Goal: Task Accomplishment & Management: Manage account settings

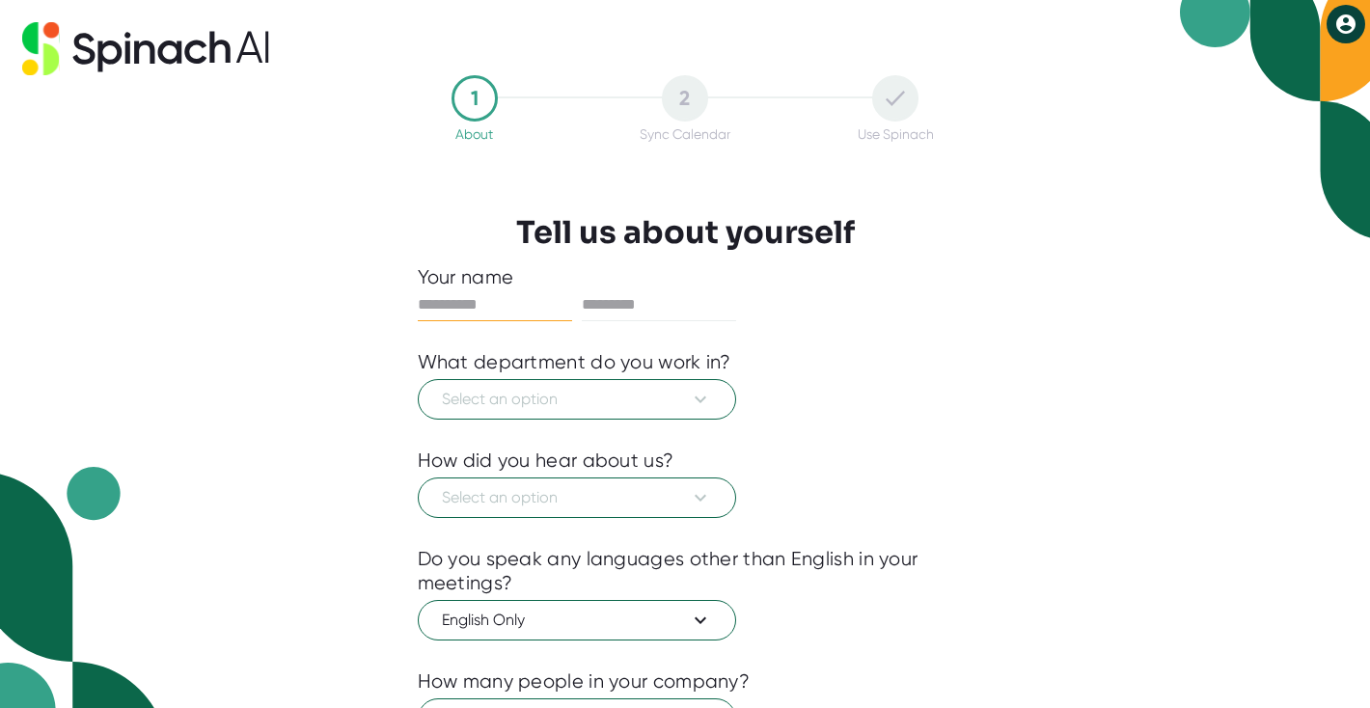
scroll to position [74, 0]
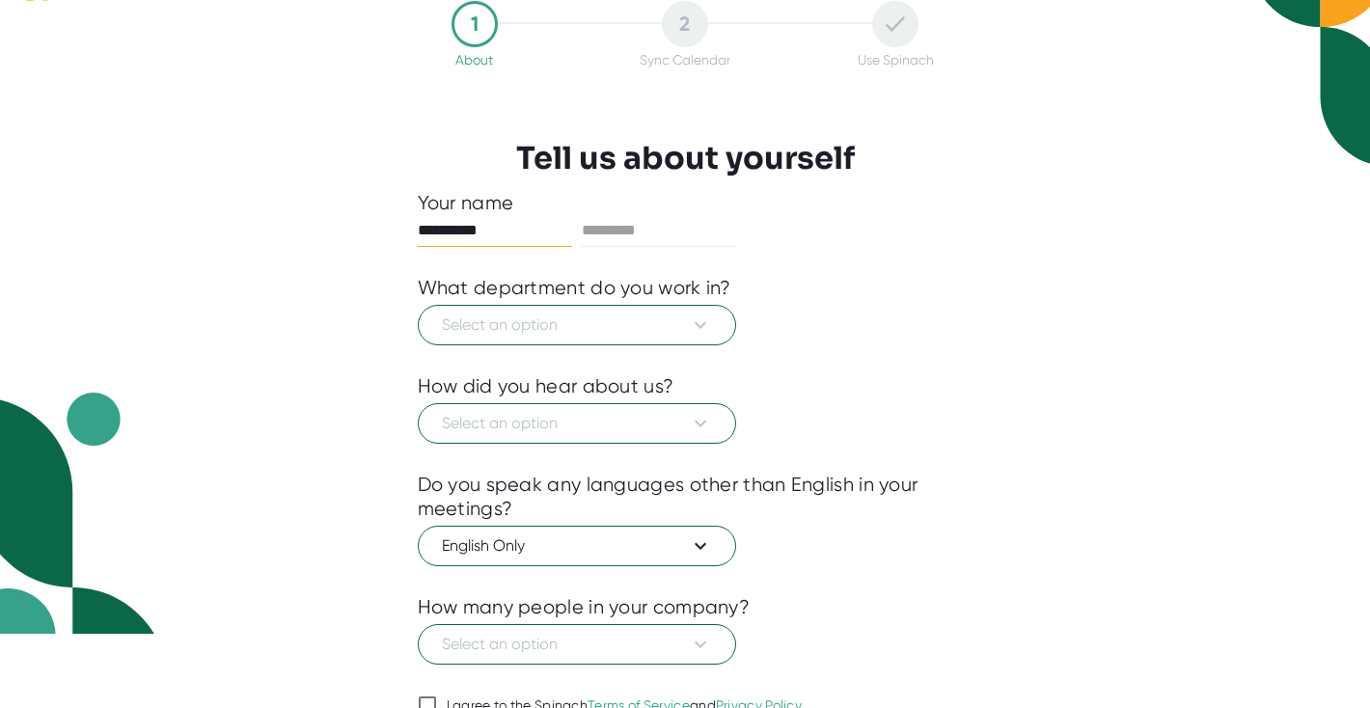
type input "**********"
type input "**"
click at [625, 343] on button "Select an option" at bounding box center [577, 325] width 318 height 41
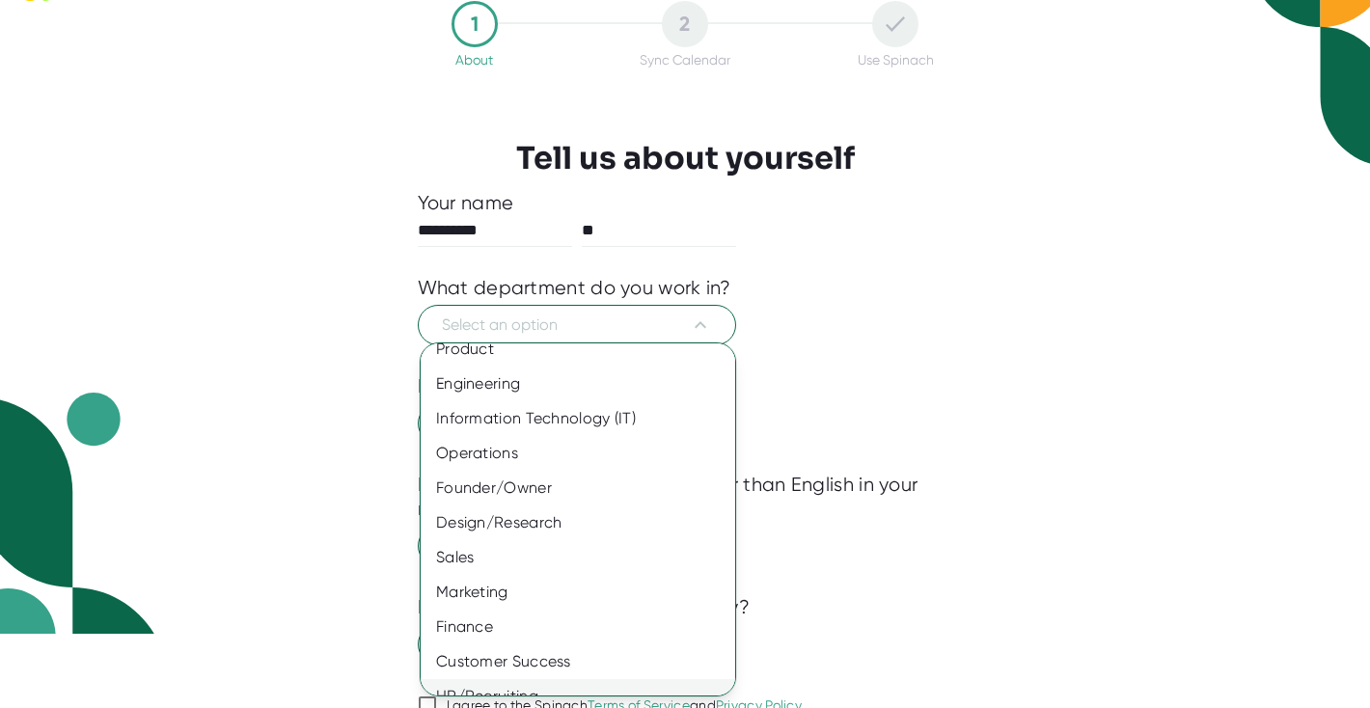
scroll to position [0, 0]
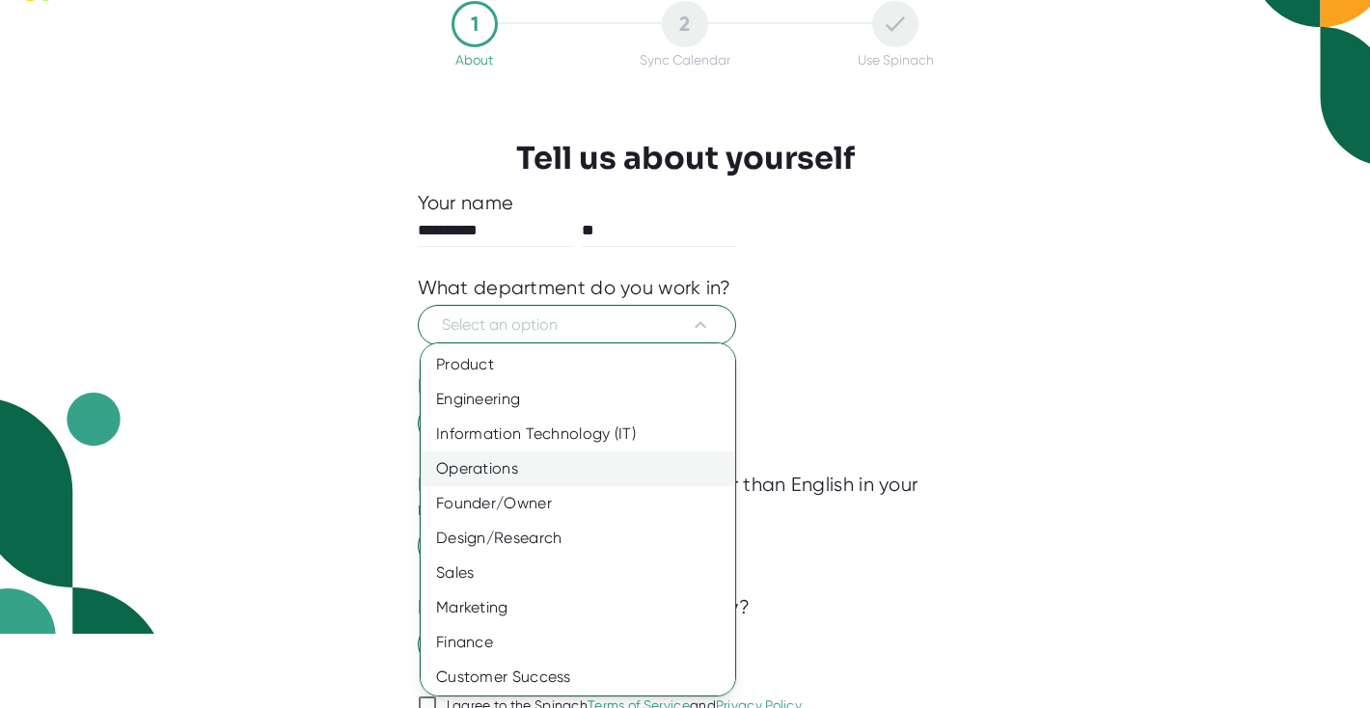
click at [595, 478] on div "Operations" at bounding box center [578, 469] width 315 height 35
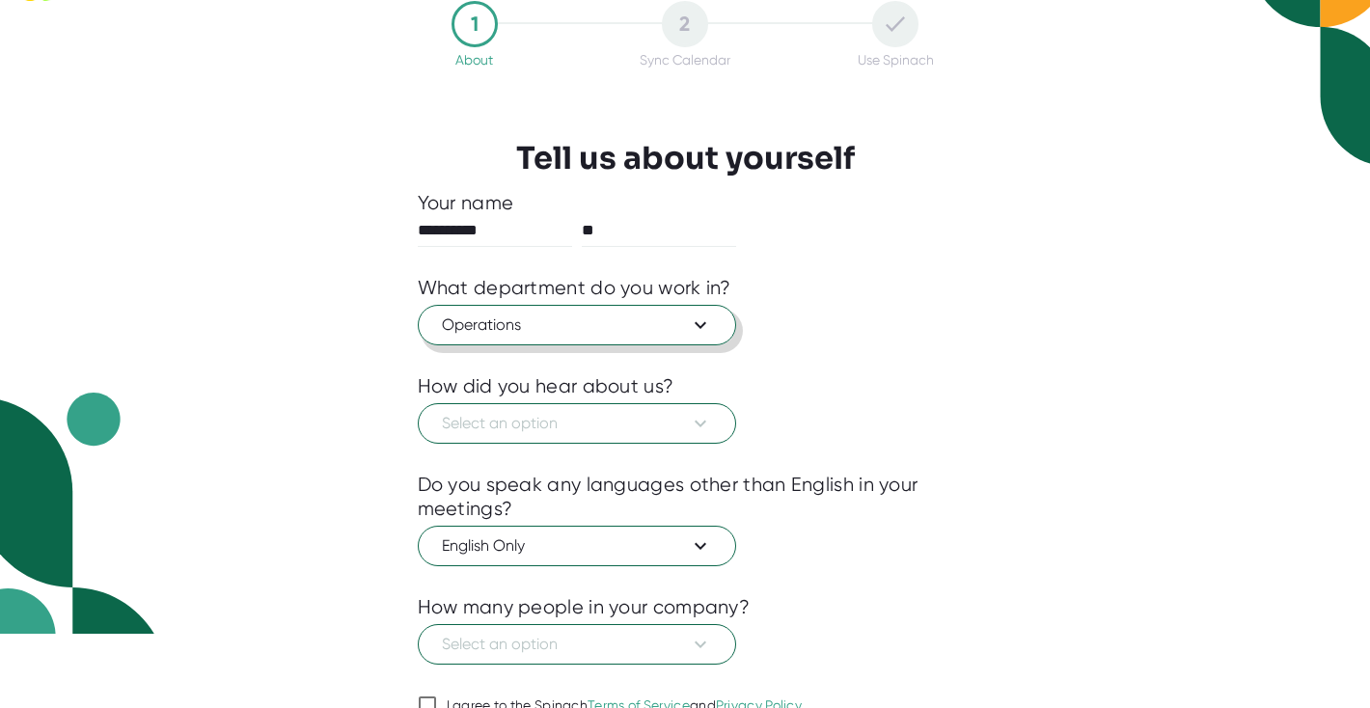
scroll to position [167, 0]
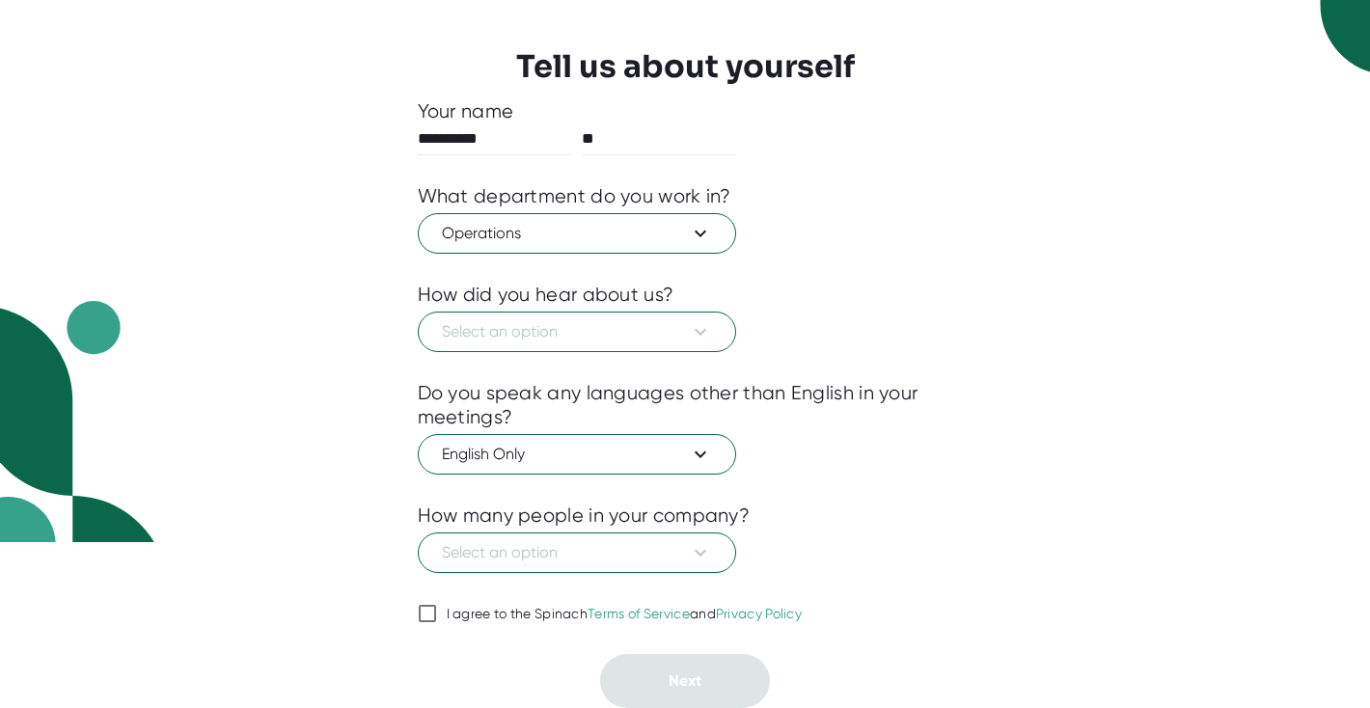
click at [516, 617] on div "I agree to the Spinach Terms of Service and Privacy Policy" at bounding box center [625, 614] width 356 height 17
click at [437, 617] on input "I agree to the Spinach Terms of Service and Privacy Policy" at bounding box center [427, 613] width 19 height 23
checkbox input "true"
click at [587, 344] on button "Select an option" at bounding box center [577, 332] width 318 height 41
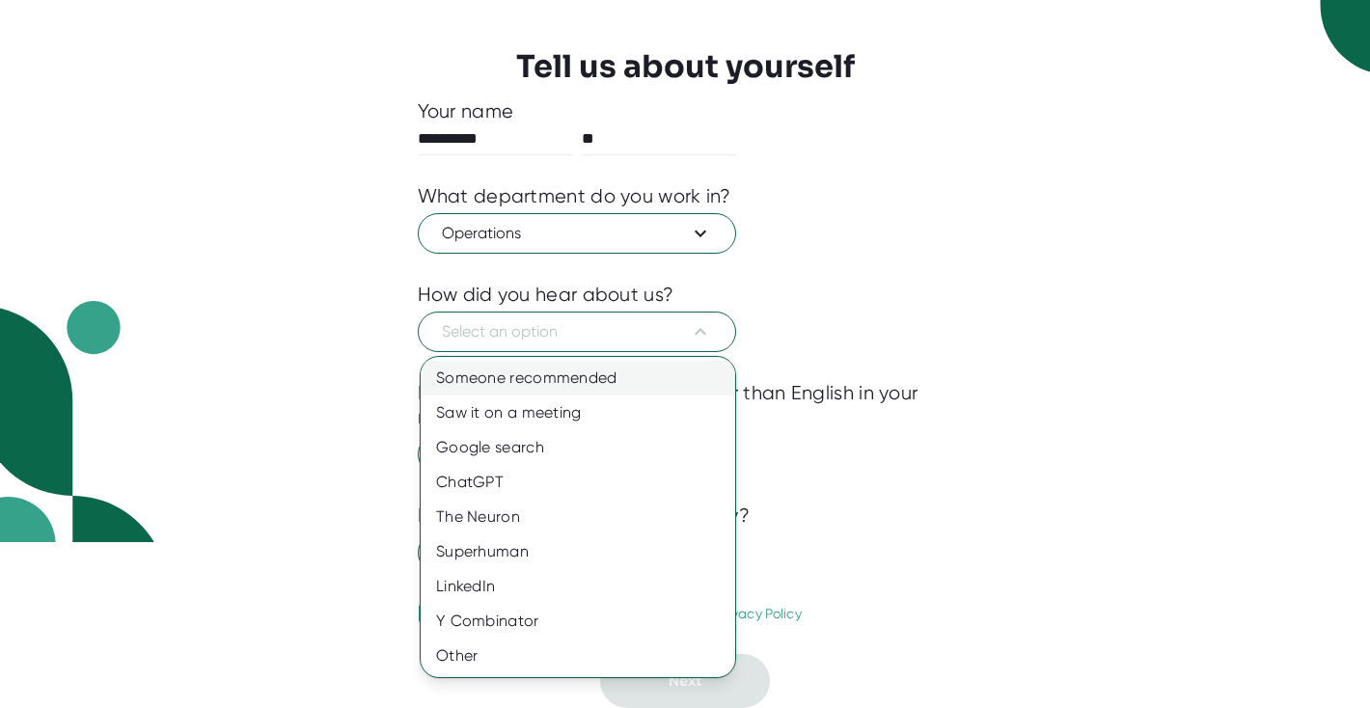
click at [544, 381] on div "Someone recommended" at bounding box center [578, 378] width 315 height 35
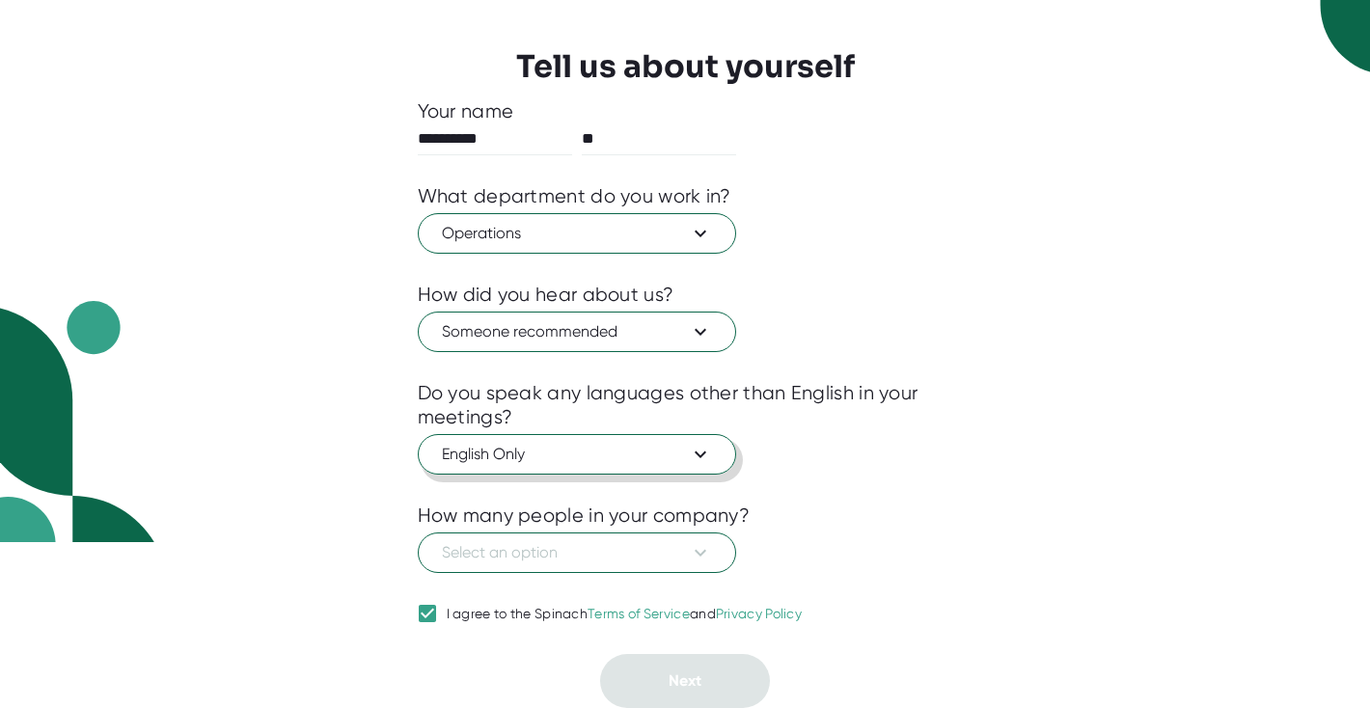
click at [519, 463] on span "English Only" at bounding box center [577, 454] width 270 height 23
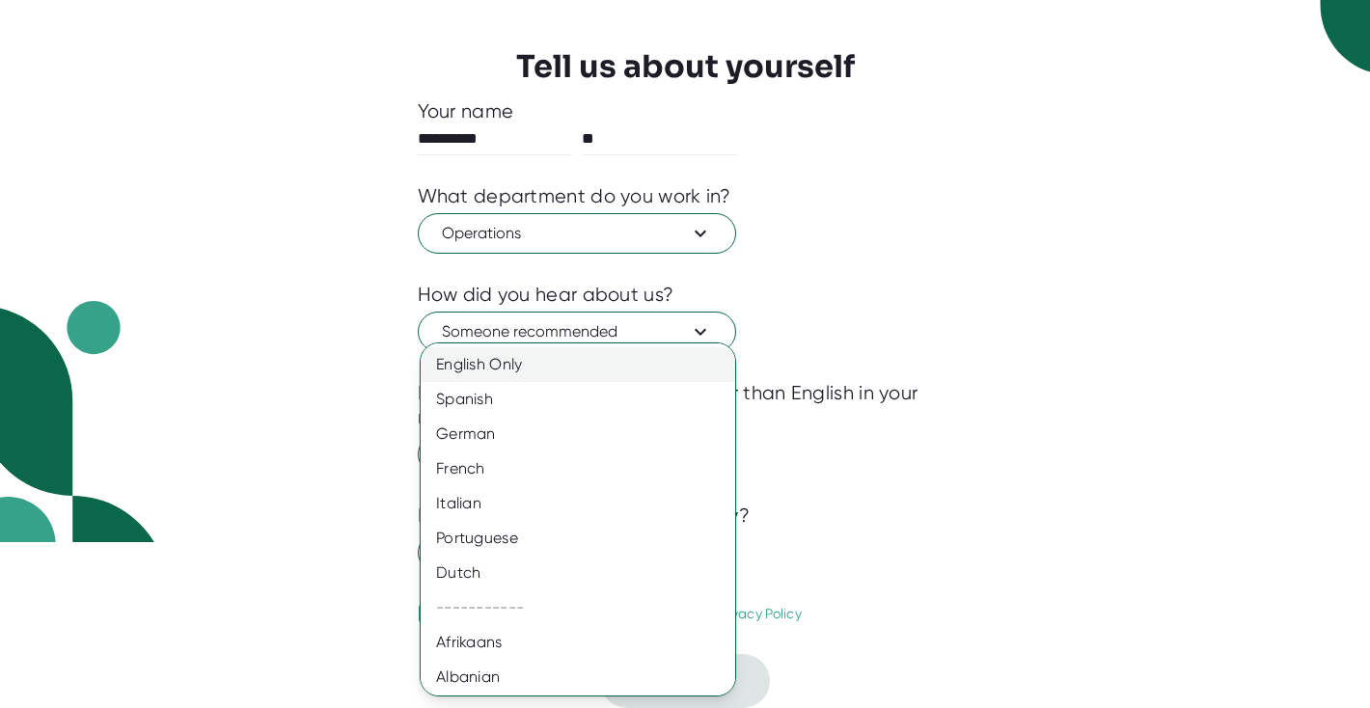
click at [530, 372] on div "English Only" at bounding box center [578, 364] width 315 height 35
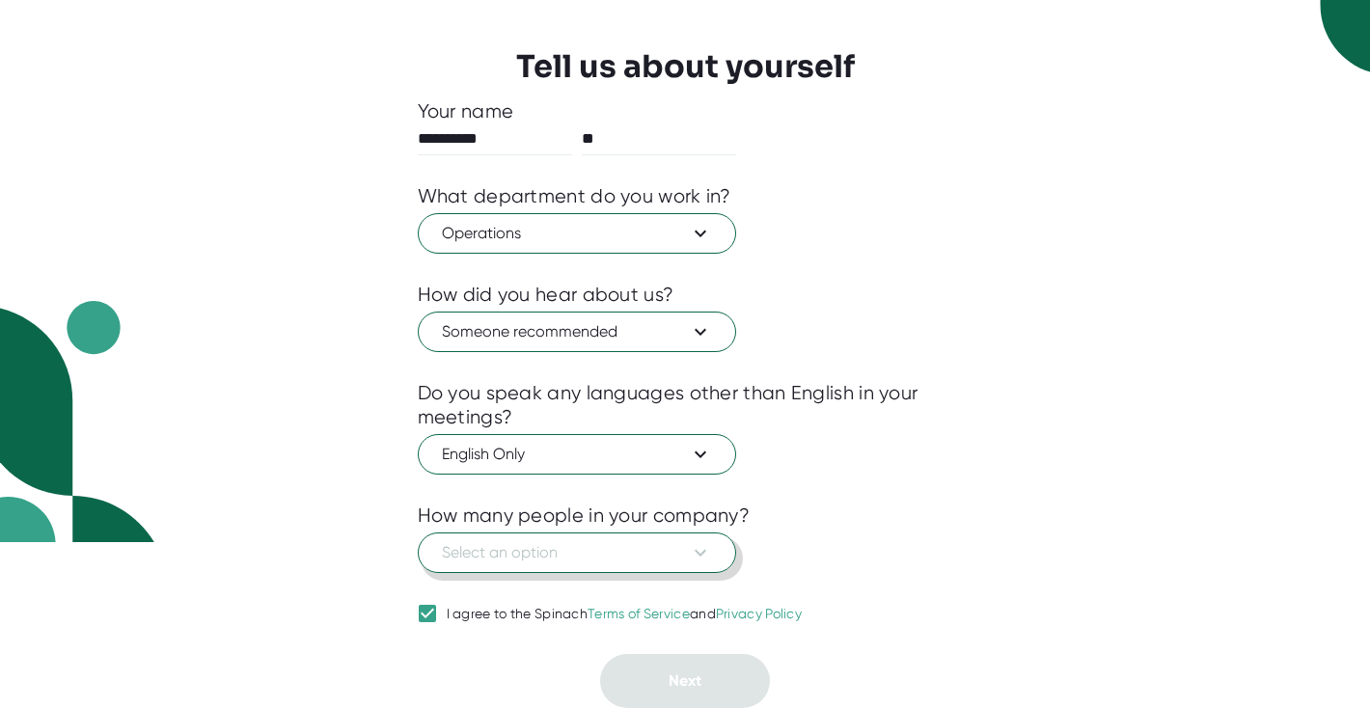
click at [554, 550] on span "Select an option" at bounding box center [577, 552] width 270 height 23
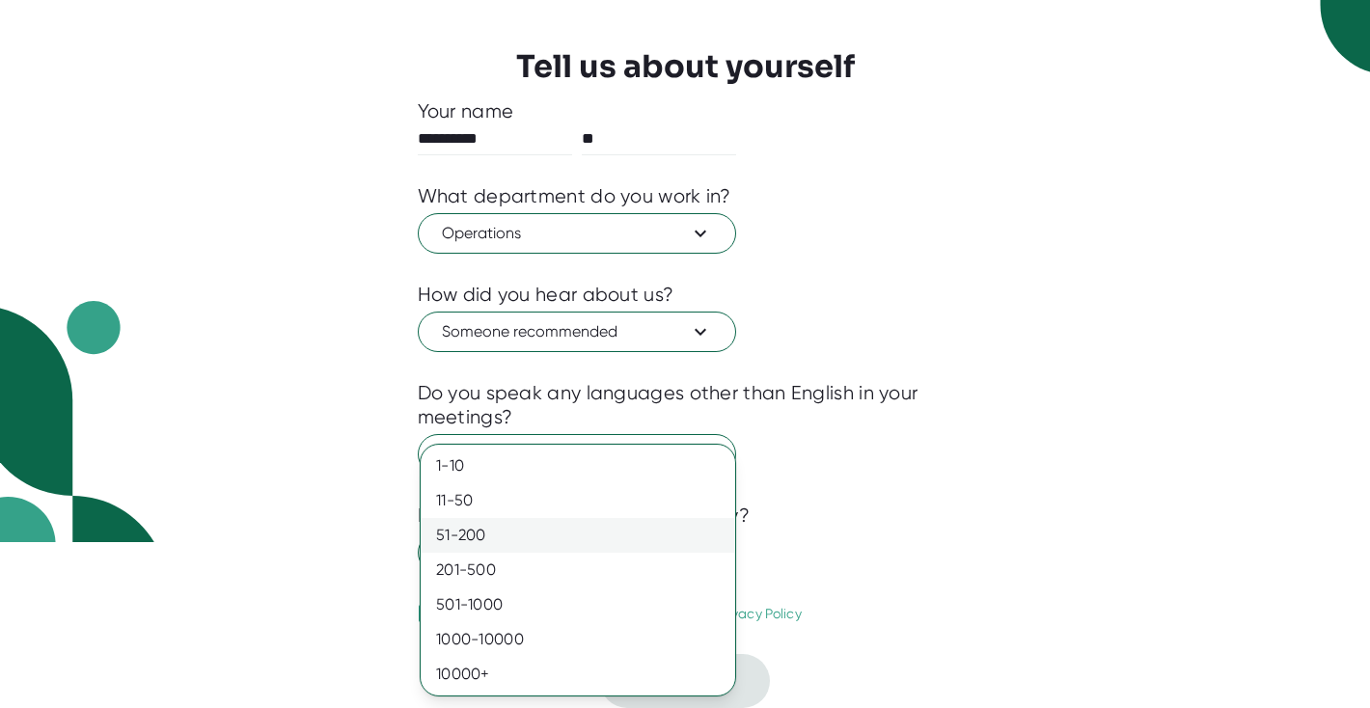
click at [546, 537] on div "51-200" at bounding box center [578, 535] width 315 height 35
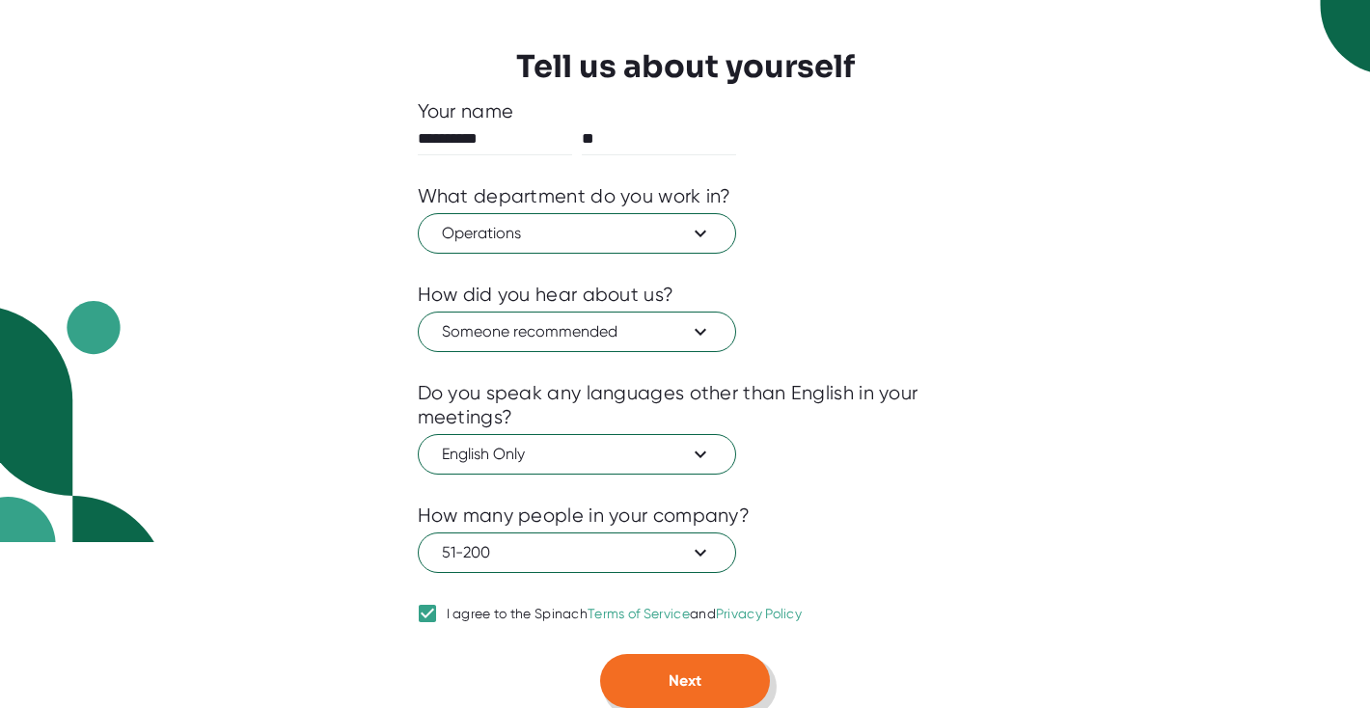
click at [634, 667] on button "Next" at bounding box center [685, 681] width 170 height 54
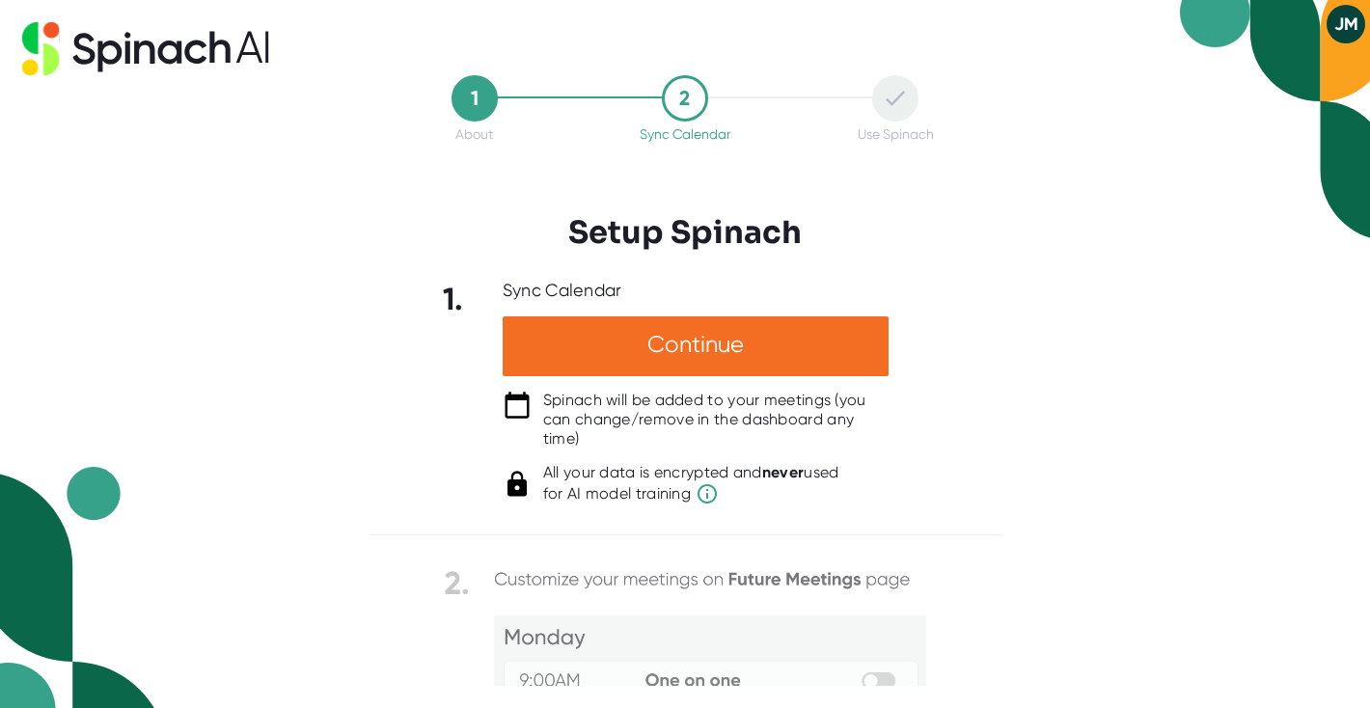
scroll to position [0, 0]
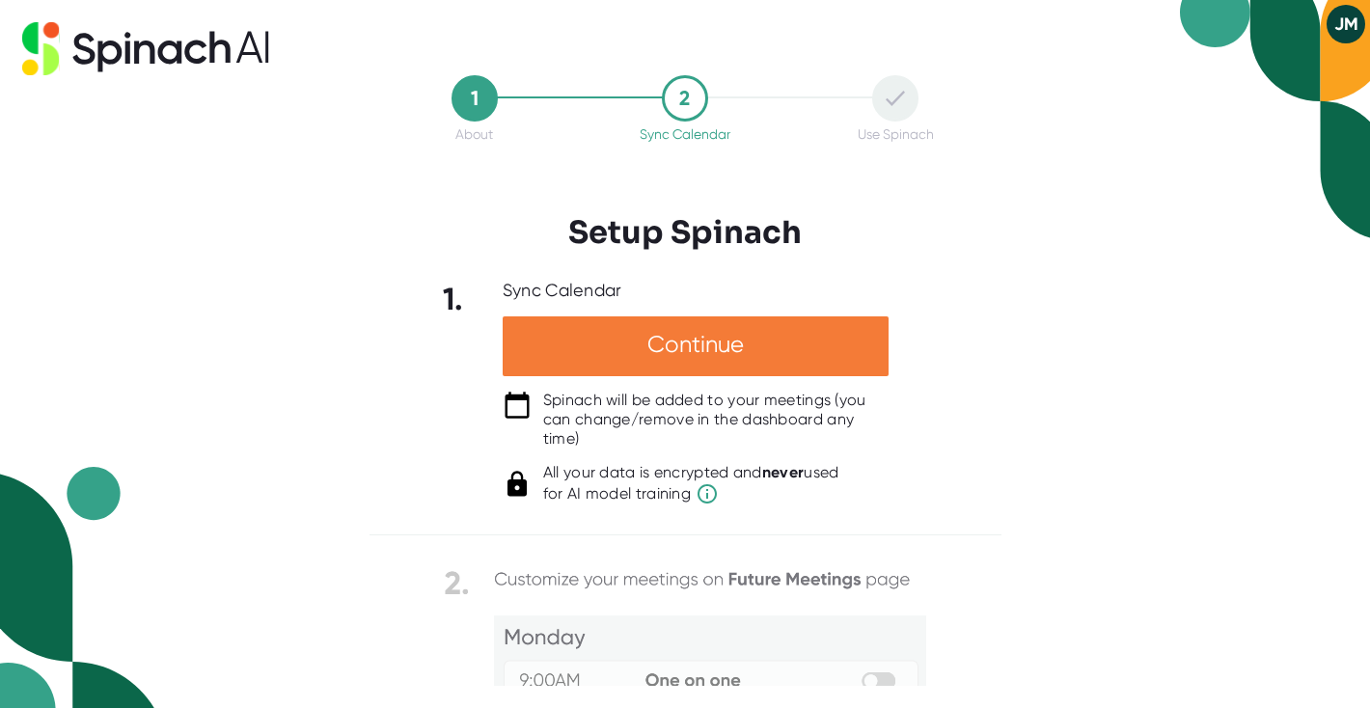
click at [676, 344] on div "Continue" at bounding box center [696, 346] width 386 height 60
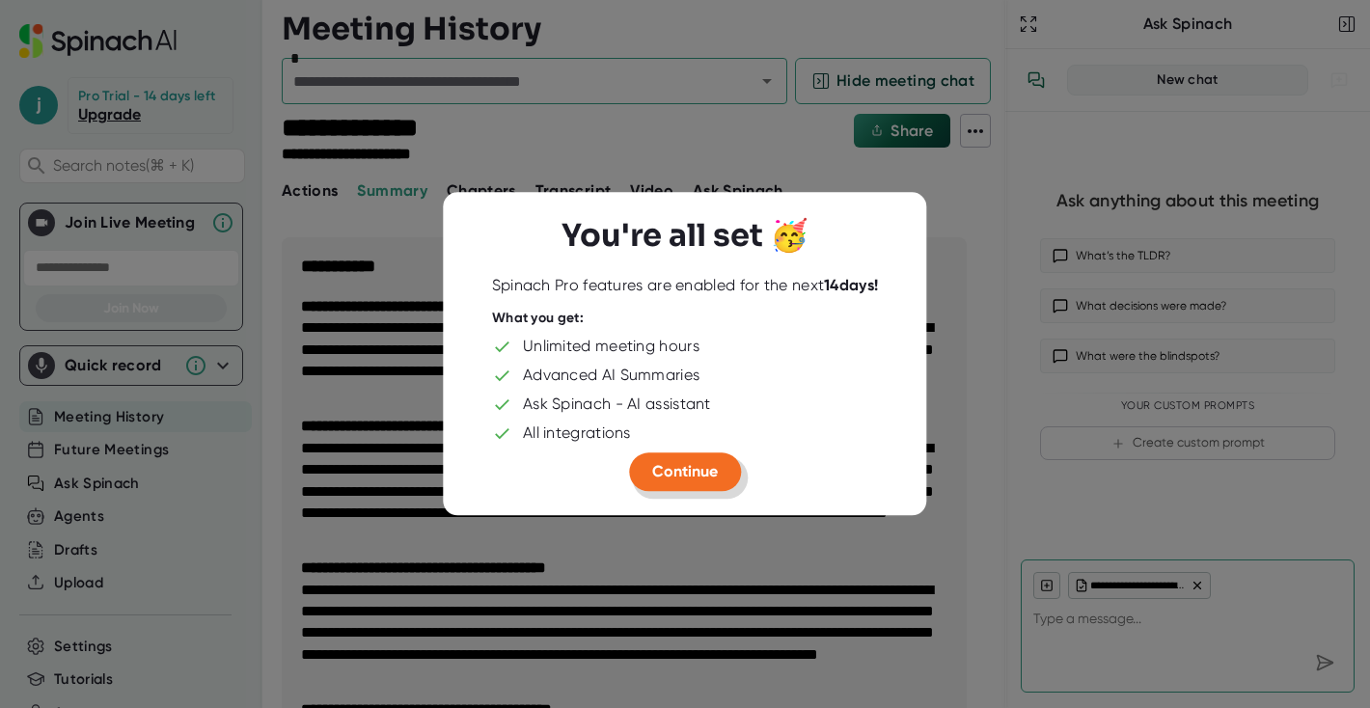
click at [695, 467] on span "Continue" at bounding box center [685, 471] width 66 height 18
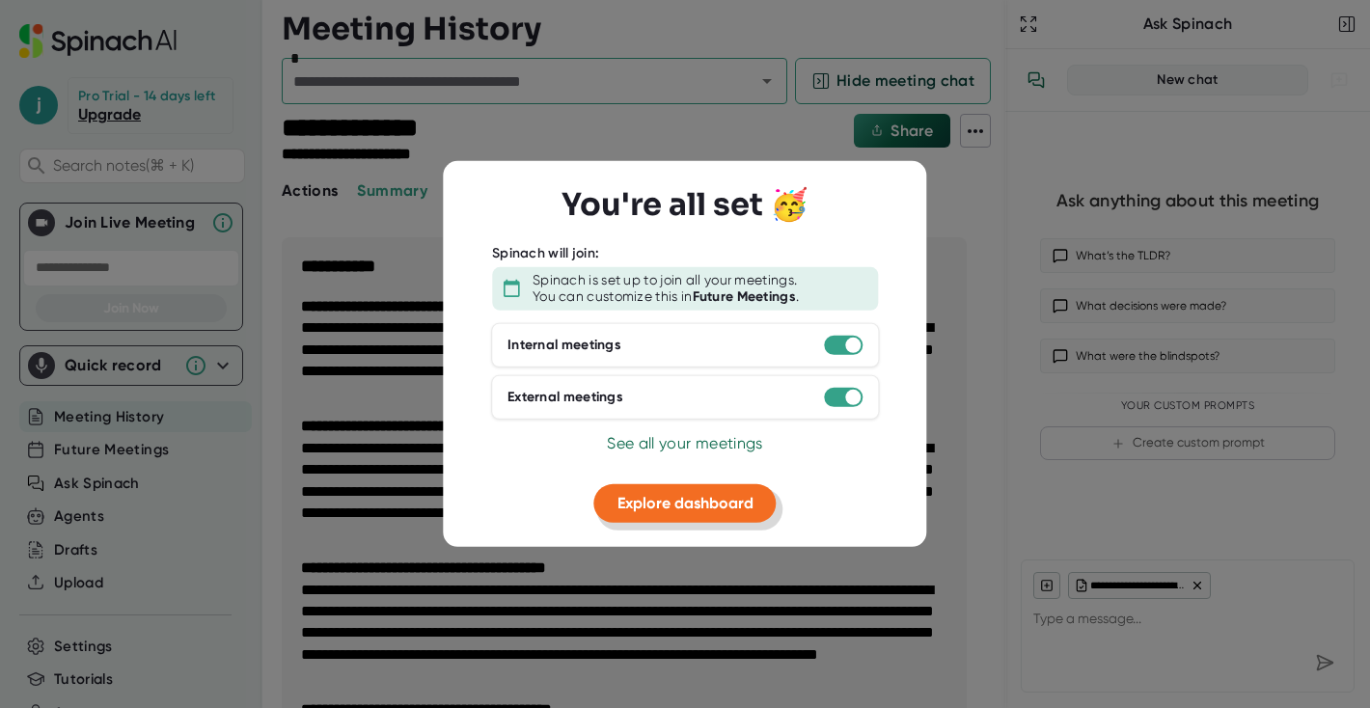
click at [740, 506] on span "Explore dashboard" at bounding box center [685, 502] width 136 height 18
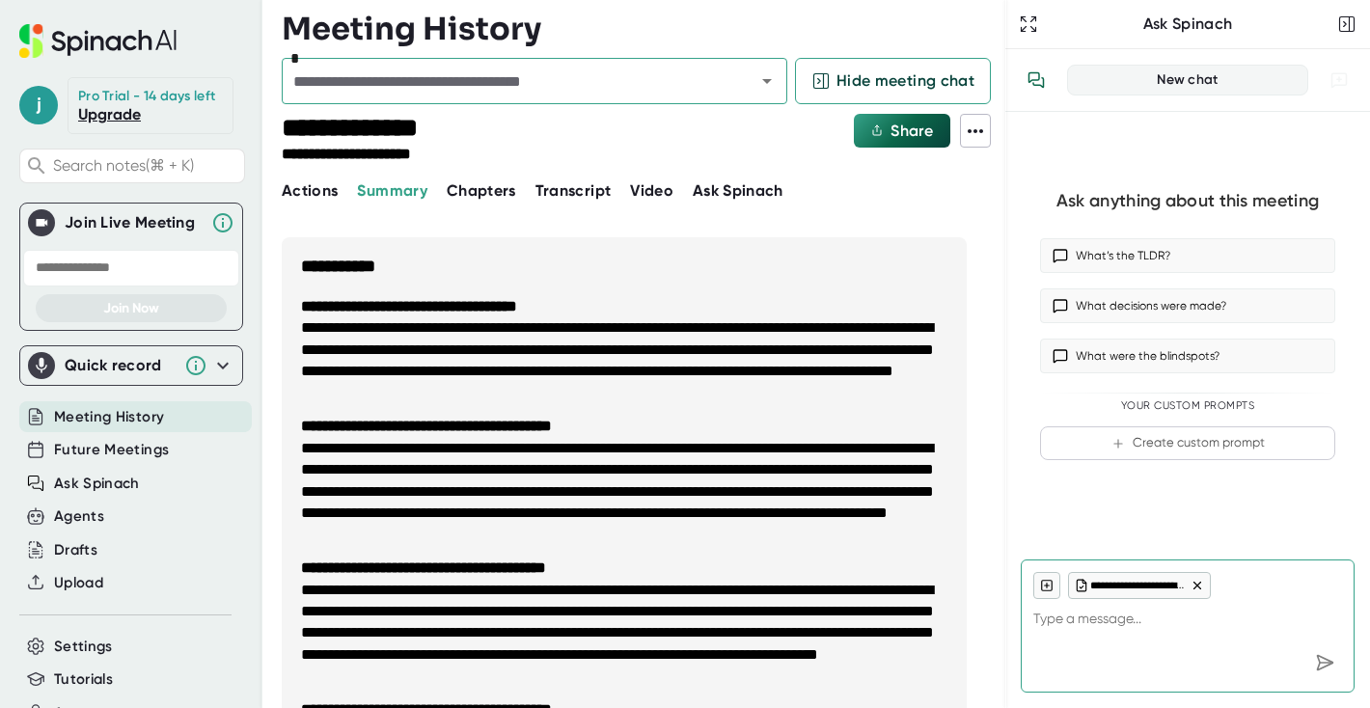
click at [81, 271] on input "text" at bounding box center [131, 268] width 216 height 37
click at [106, 276] on input "text" at bounding box center [131, 268] width 216 height 37
type textarea "x"
click at [113, 447] on span "Future Meetings" at bounding box center [111, 450] width 115 height 22
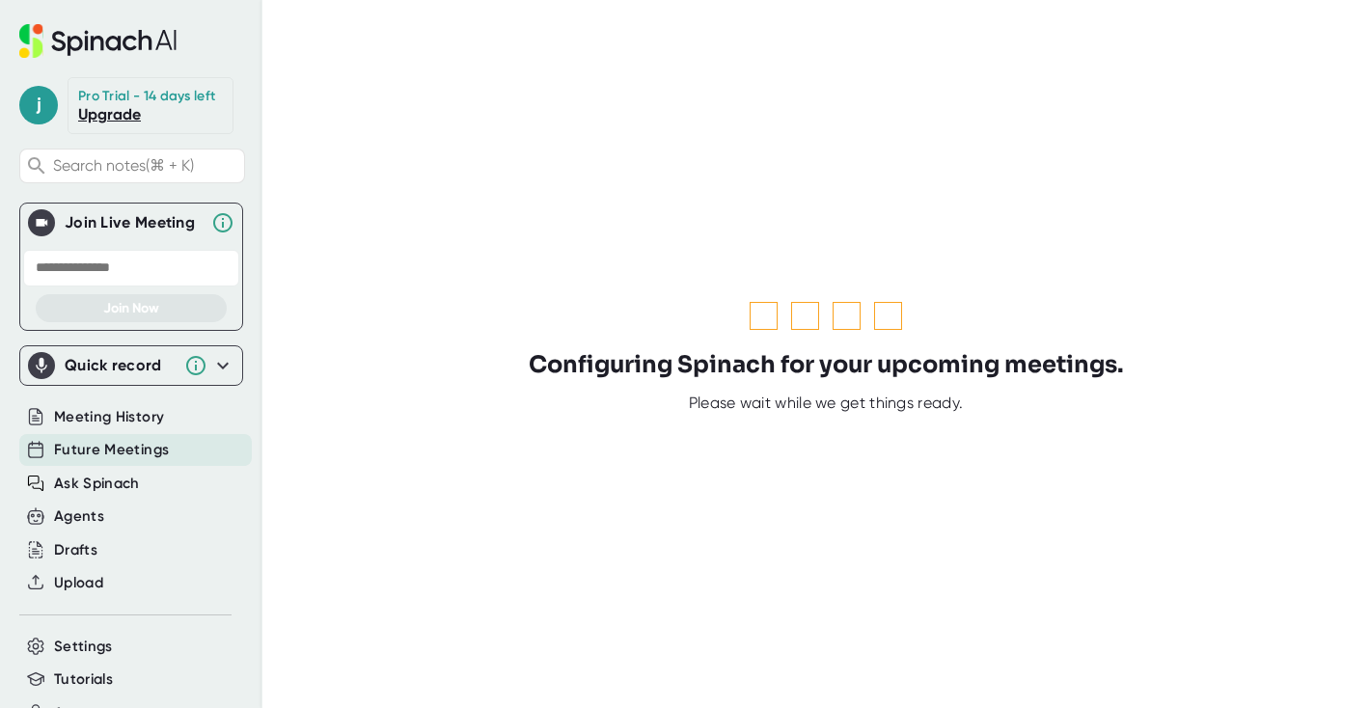
click at [85, 269] on input "text" at bounding box center [131, 268] width 216 height 37
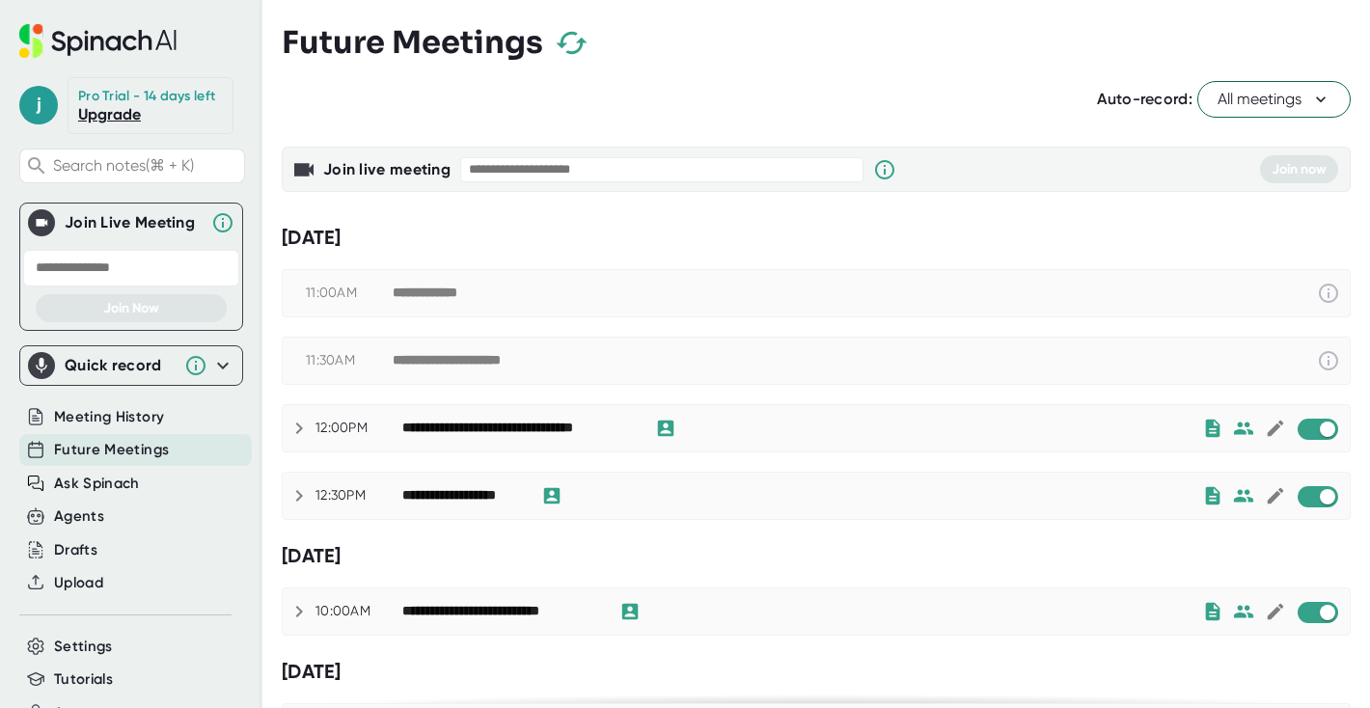
click at [295, 424] on icon at bounding box center [299, 428] width 23 height 23
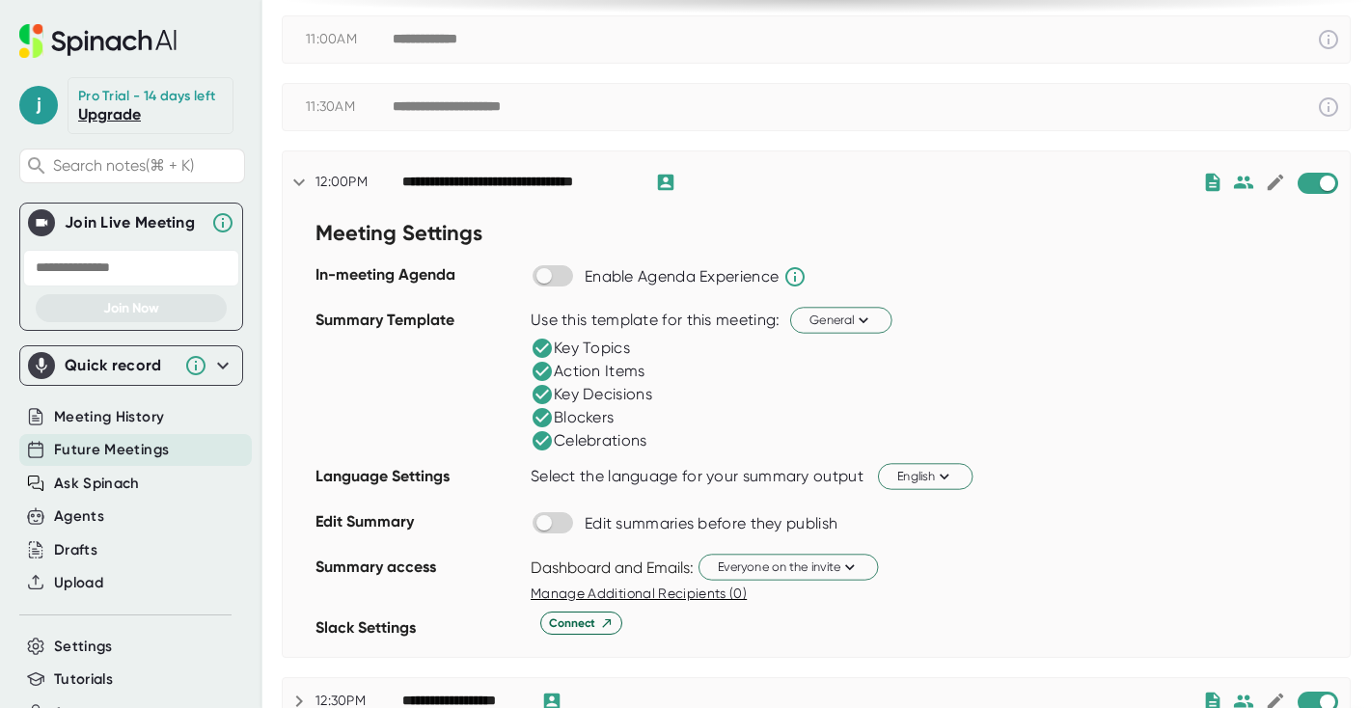
scroll to position [255, 0]
click at [555, 529] on input "checkbox" at bounding box center [543, 521] width 55 height 17
checkbox input "true"
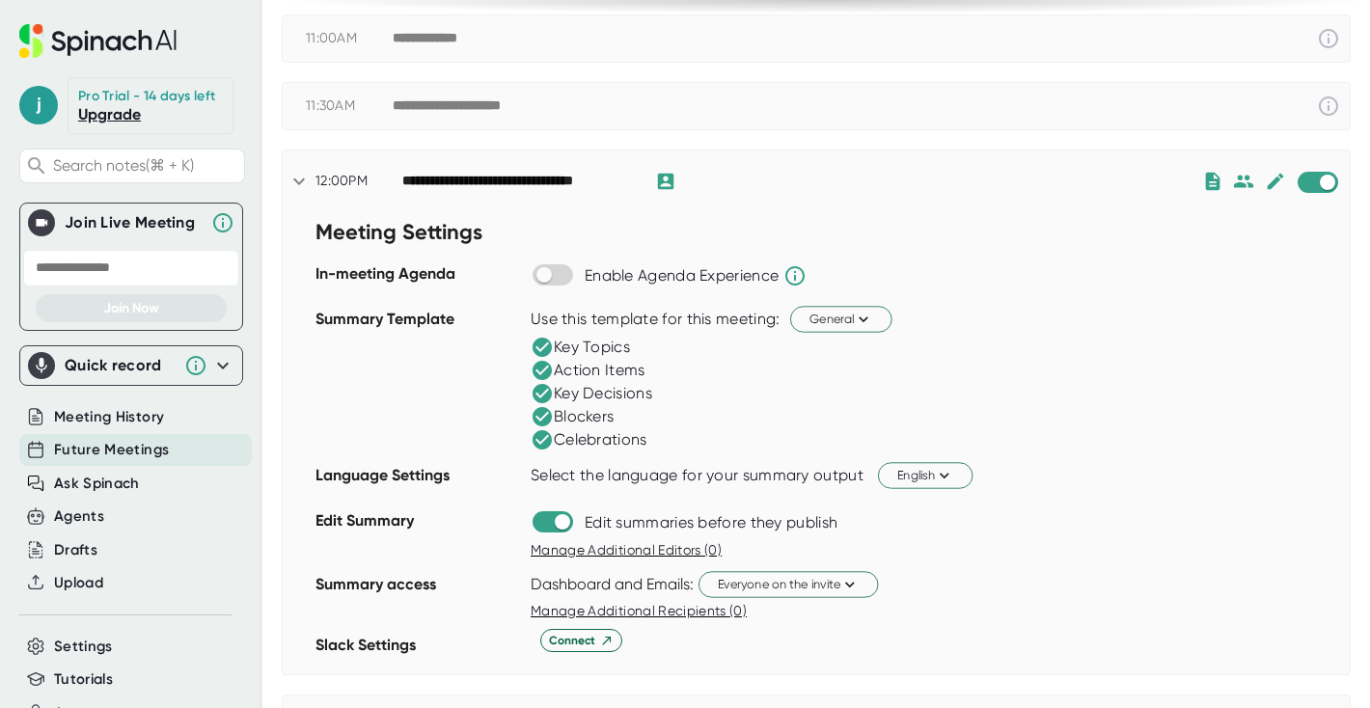
scroll to position [328, 0]
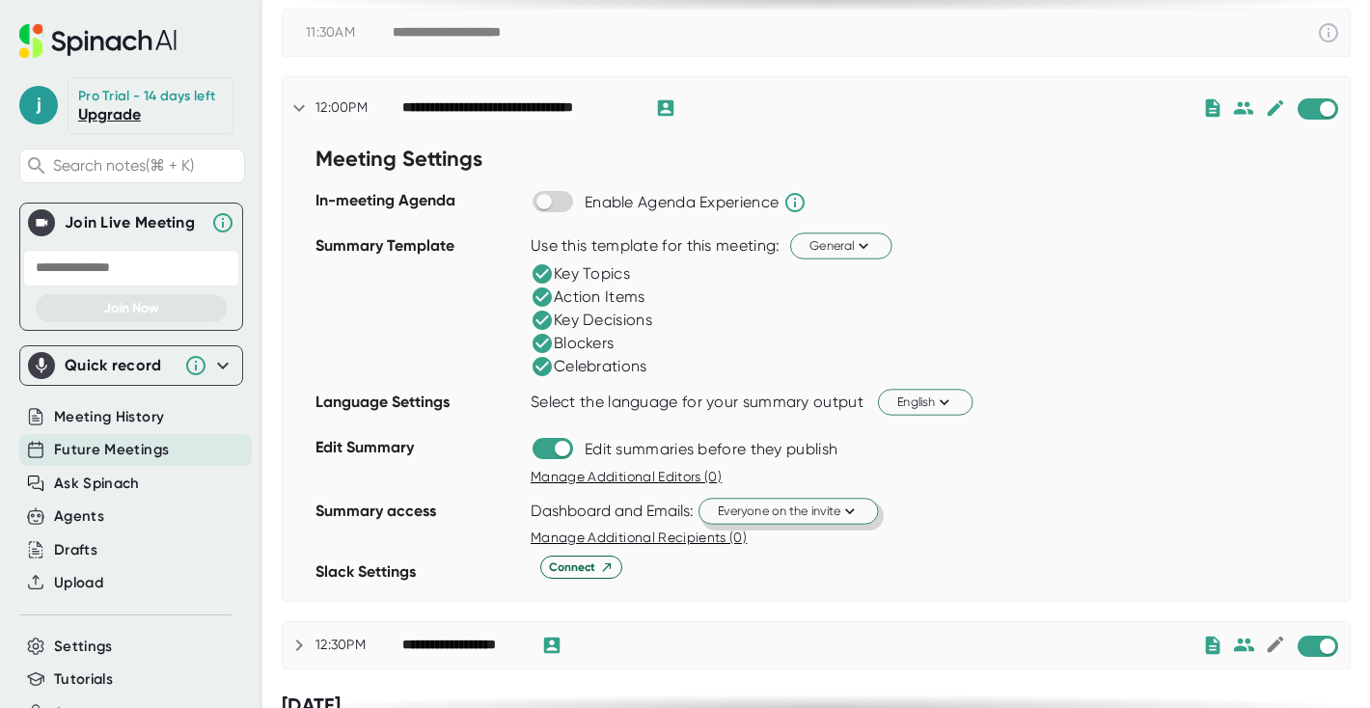
click at [787, 515] on span "Everyone on the invite" at bounding box center [788, 511] width 141 height 18
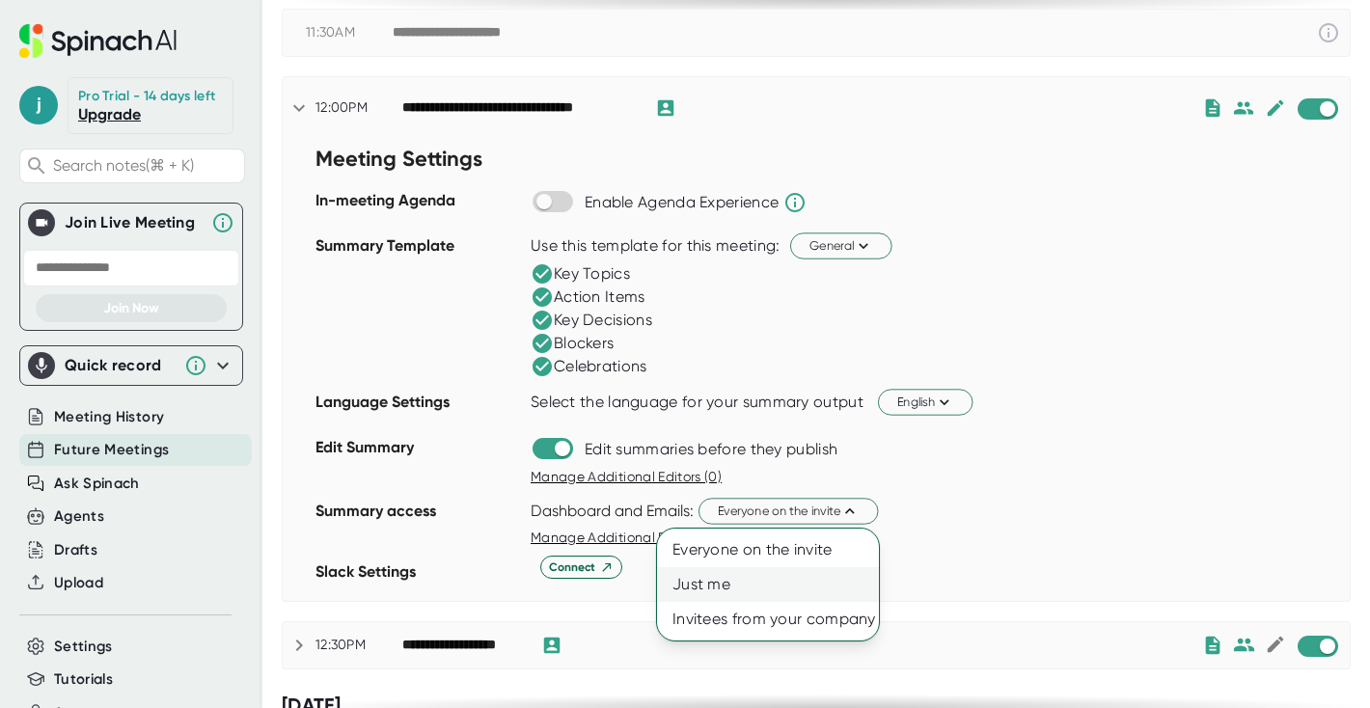
click at [765, 589] on div "Just me" at bounding box center [768, 584] width 222 height 35
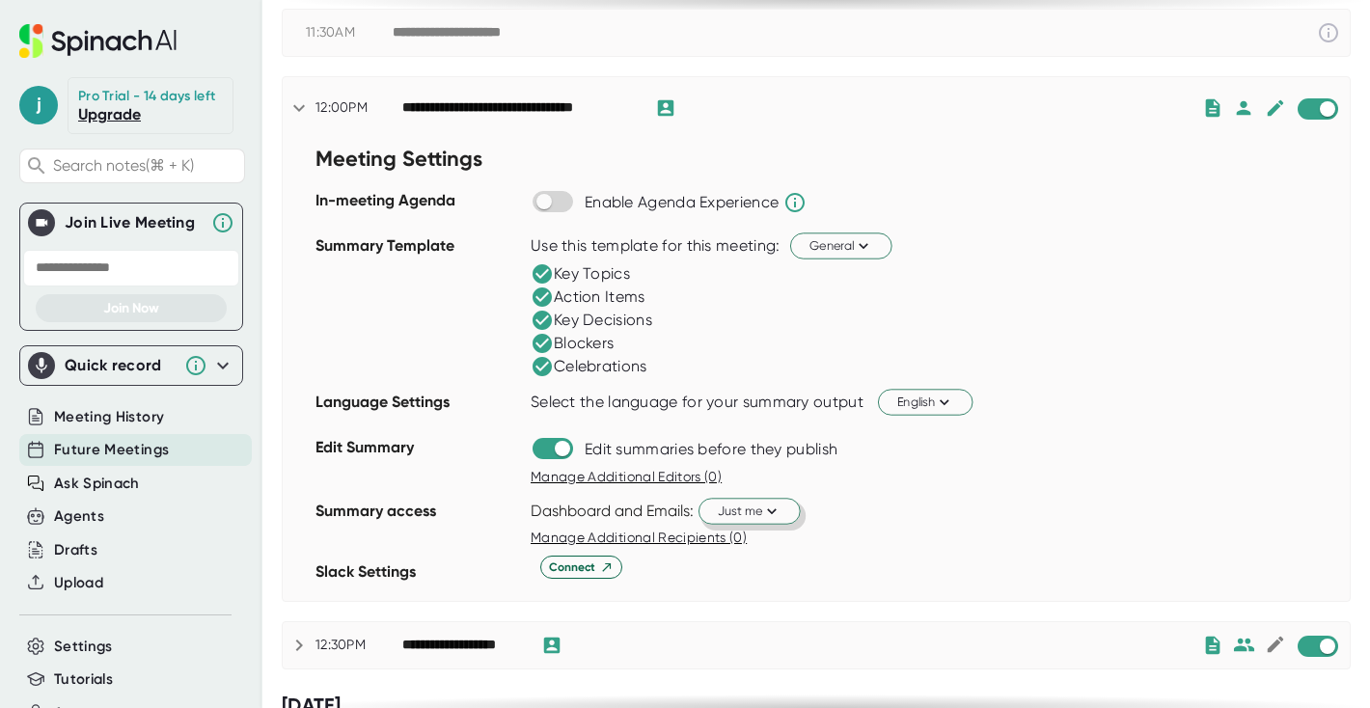
click at [750, 510] on span "Just me" at bounding box center [750, 511] width 64 height 18
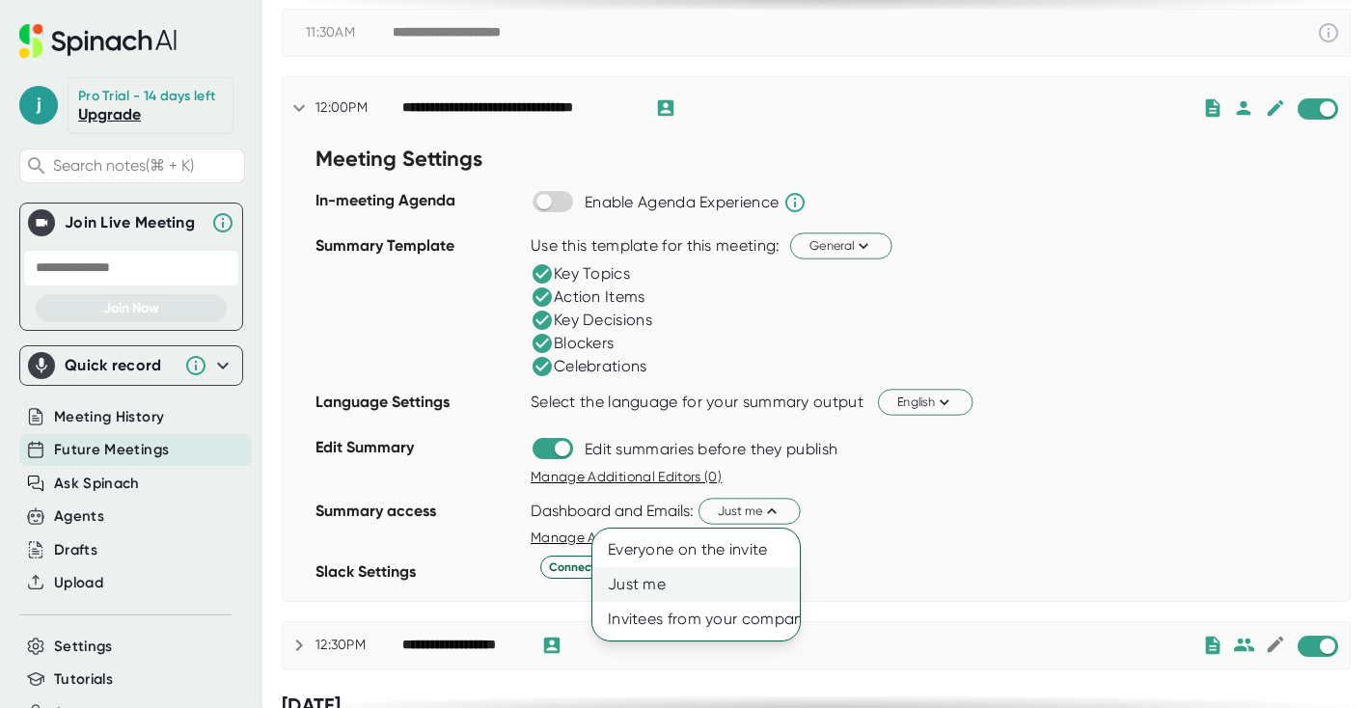
click at [718, 590] on div "Just me" at bounding box center [695, 584] width 207 height 35
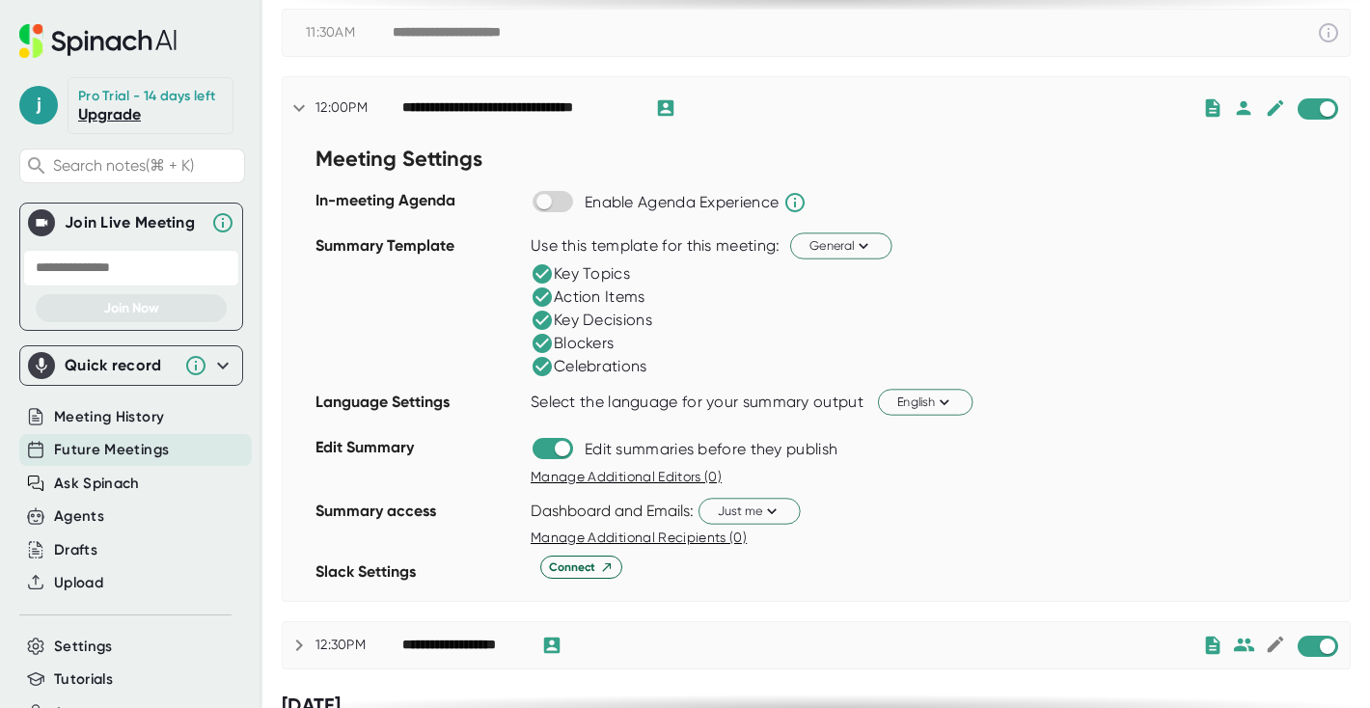
click at [963, 517] on div "Dashboard and Emails: Just me" at bounding box center [940, 511] width 819 height 33
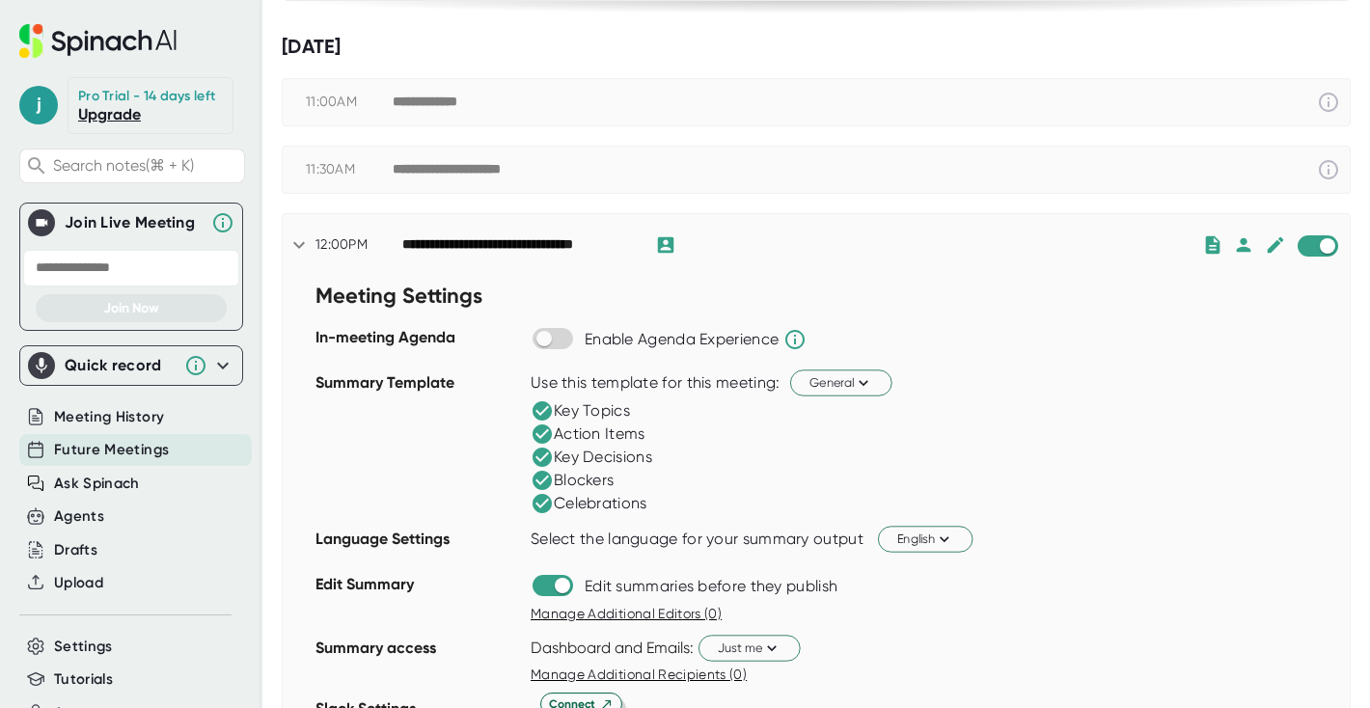
scroll to position [675, 0]
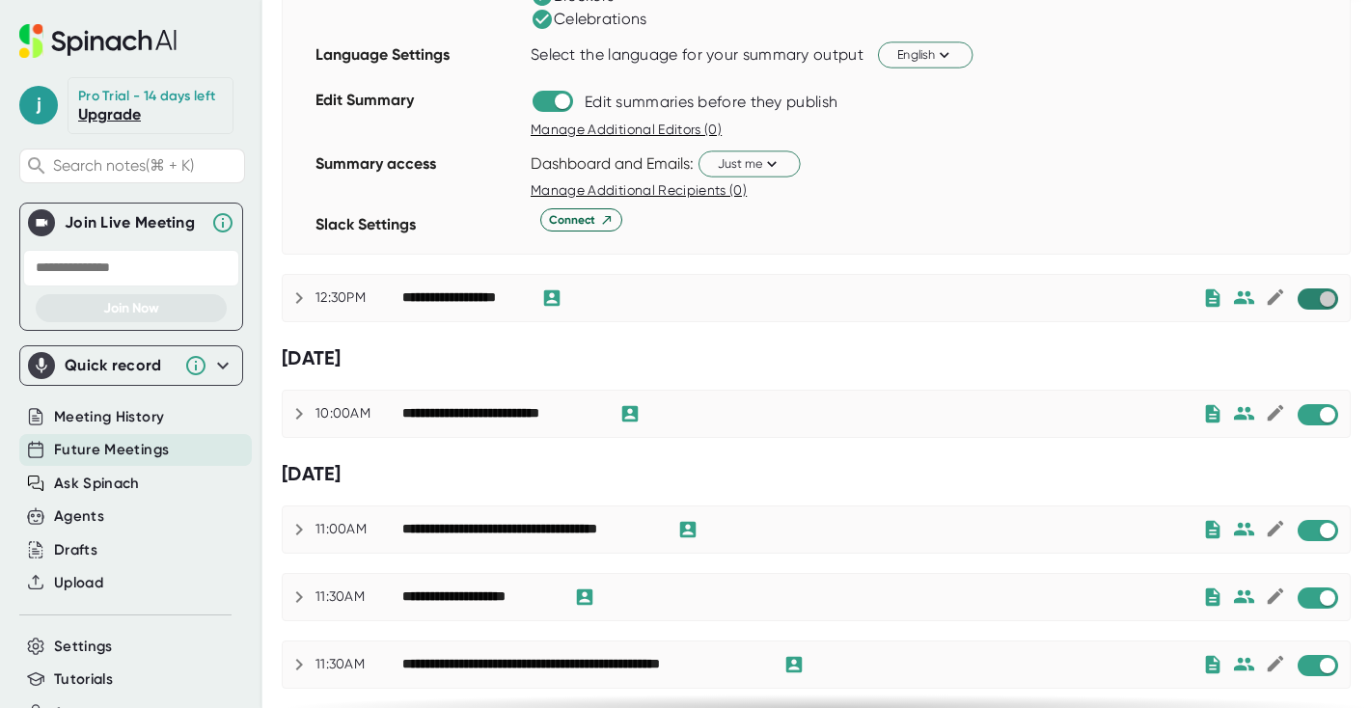
click at [1322, 297] on input "checkbox" at bounding box center [1327, 298] width 55 height 17
checkbox input "true"
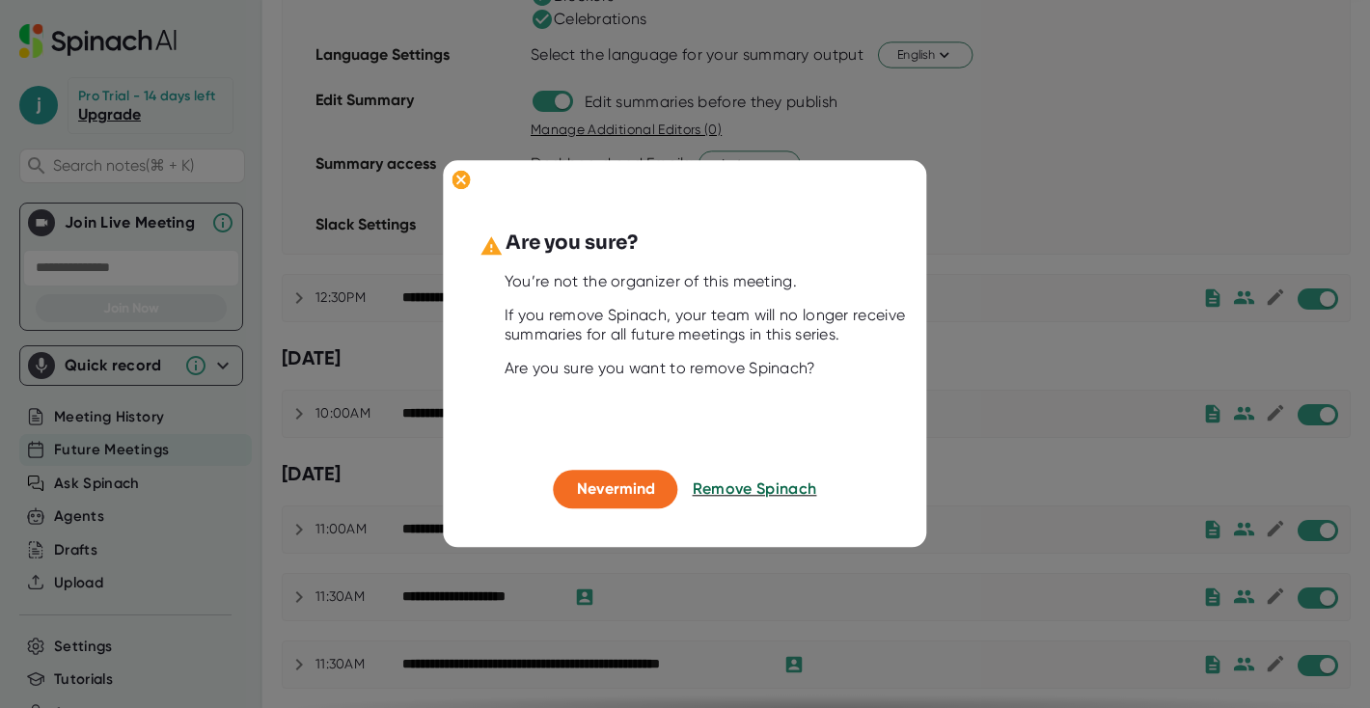
click at [730, 487] on span "Remove Spinach" at bounding box center [755, 489] width 124 height 18
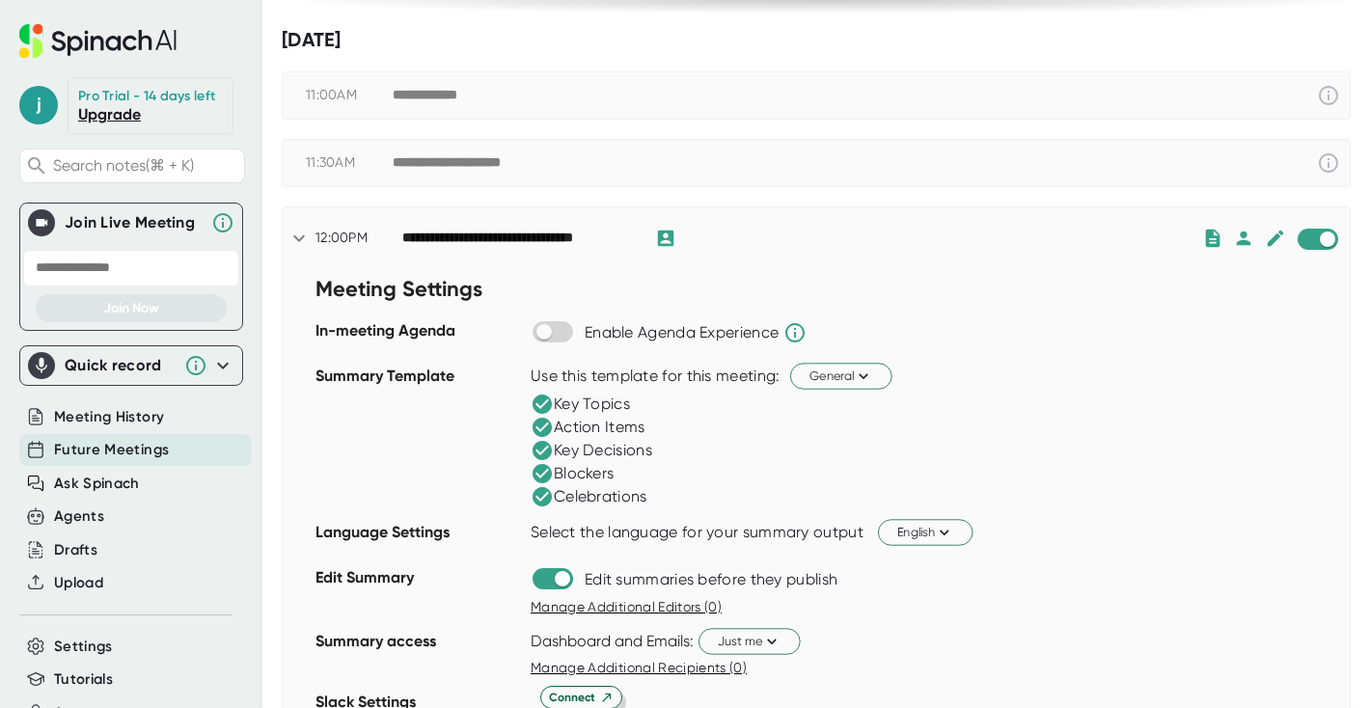
scroll to position [197, 0]
